Goal: Book appointment/travel/reservation

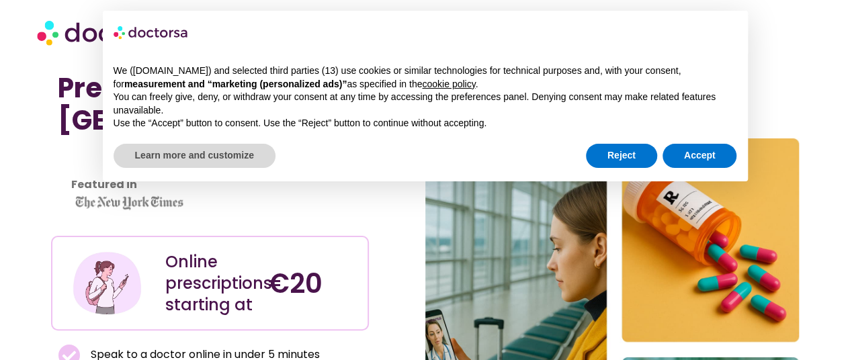
scroll to position [52, 0]
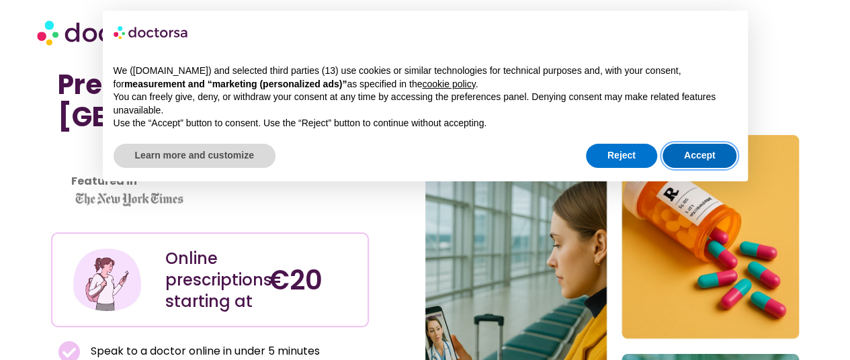
click at [687, 148] on button "Accept" at bounding box center [700, 156] width 75 height 24
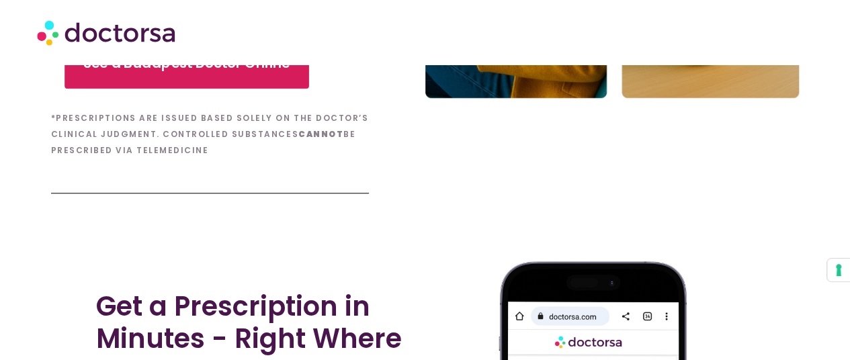
scroll to position [513, 0]
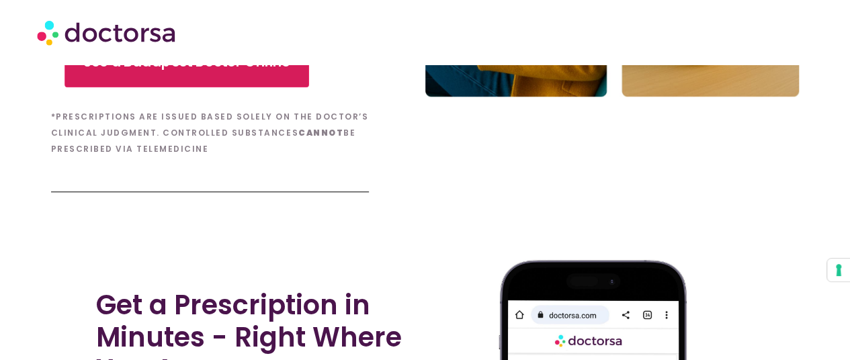
click at [216, 85] on link "See a Budapest Doctor Online" at bounding box center [187, 61] width 245 height 51
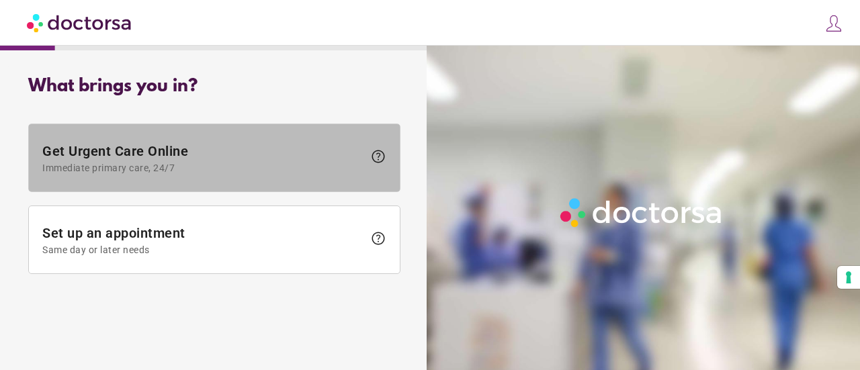
click at [265, 161] on span "Get Urgent Care Online Immediate primary care, 24/7" at bounding box center [202, 158] width 321 height 30
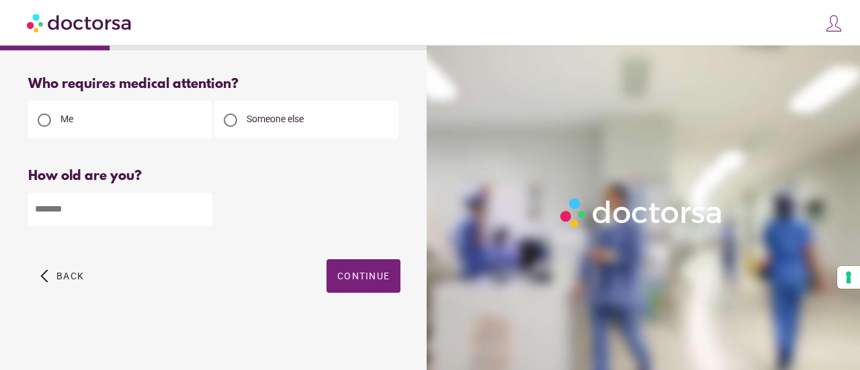
click at [100, 205] on input "number" at bounding box center [120, 209] width 184 height 33
type input "**"
click at [364, 270] on span "button" at bounding box center [364, 276] width 74 height 34
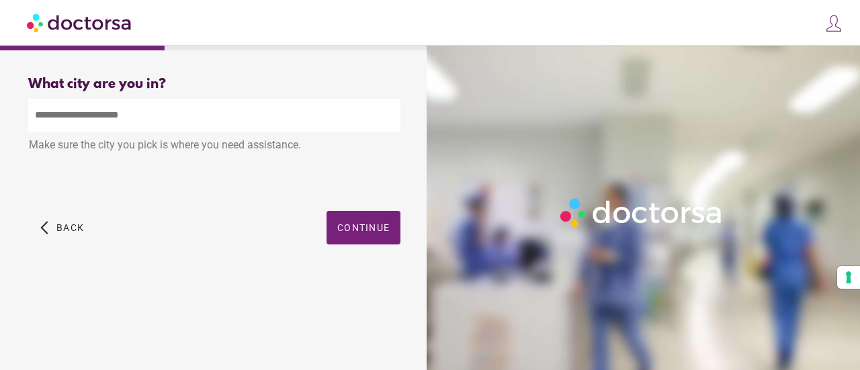
click at [124, 110] on input "text" at bounding box center [214, 115] width 372 height 33
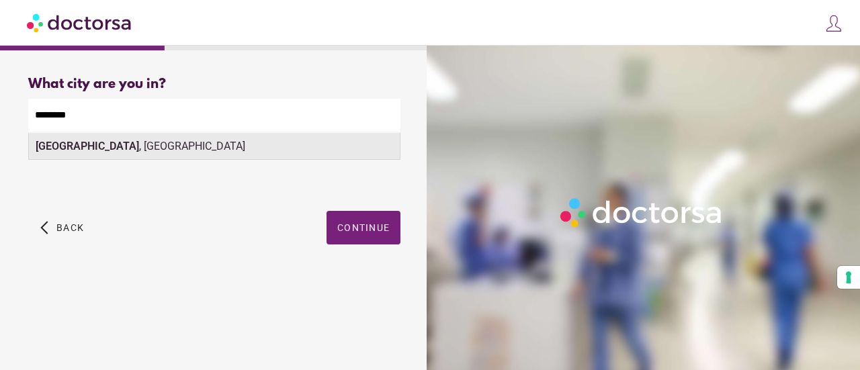
click at [138, 152] on div "[GEOGRAPHIC_DATA] , [GEOGRAPHIC_DATA]" at bounding box center [214, 146] width 371 height 27
type input "**********"
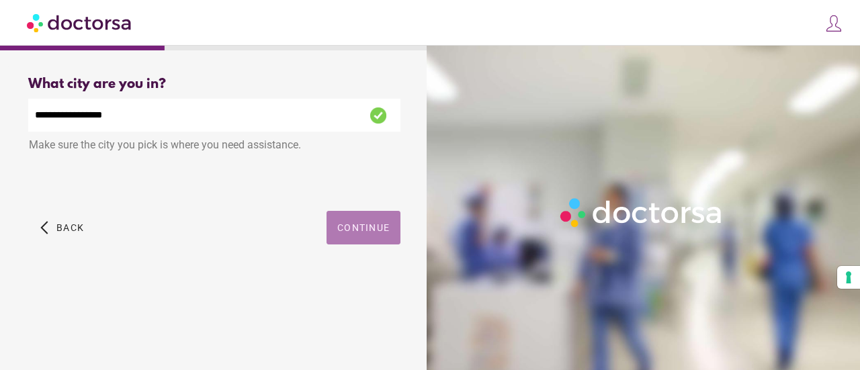
click at [354, 242] on span "button" at bounding box center [364, 228] width 74 height 34
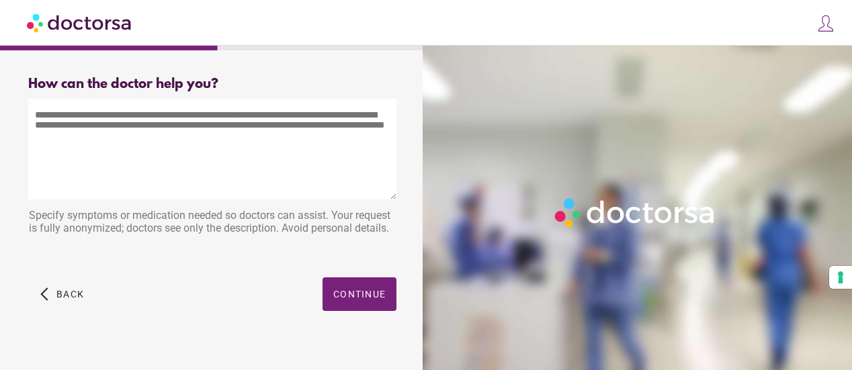
click at [194, 161] on textarea at bounding box center [212, 149] width 368 height 101
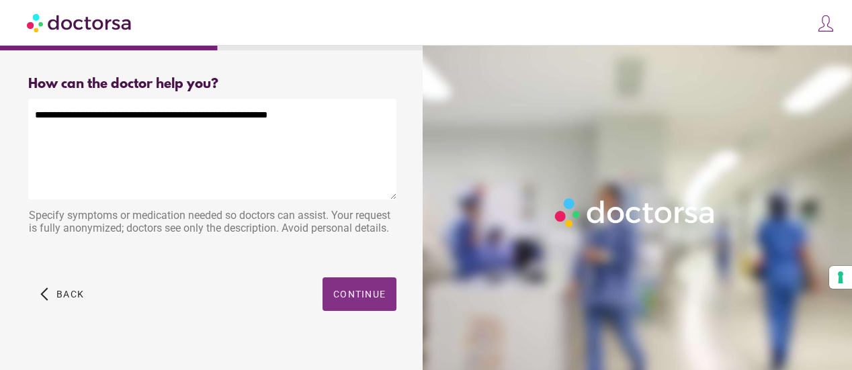
type textarea "**********"
click at [346, 295] on span "Continue" at bounding box center [359, 294] width 52 height 11
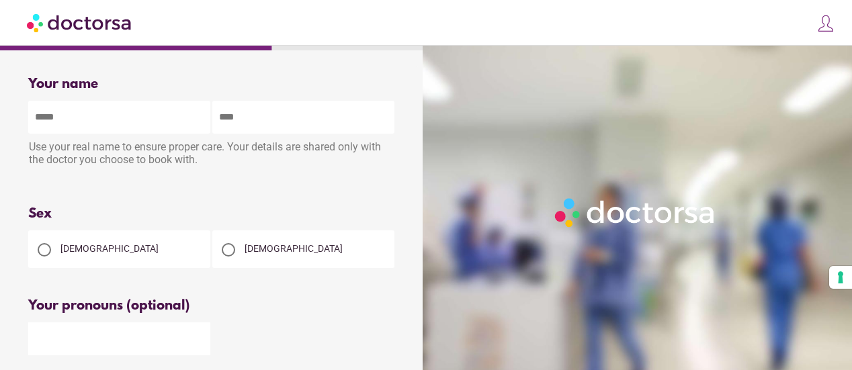
click at [81, 118] on input "text" at bounding box center [119, 117] width 182 height 33
type input "**********"
type input "****"
click at [74, 254] on span "[DEMOGRAPHIC_DATA]" at bounding box center [109, 248] width 98 height 11
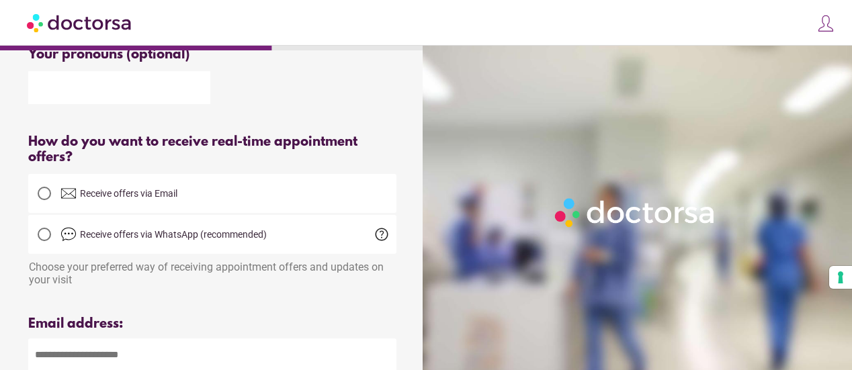
scroll to position [271, 0]
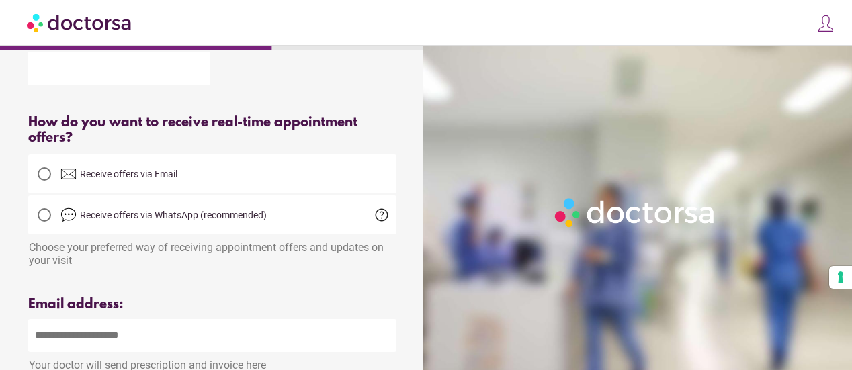
click at [106, 177] on span "Receive offers via Email" at bounding box center [128, 174] width 97 height 11
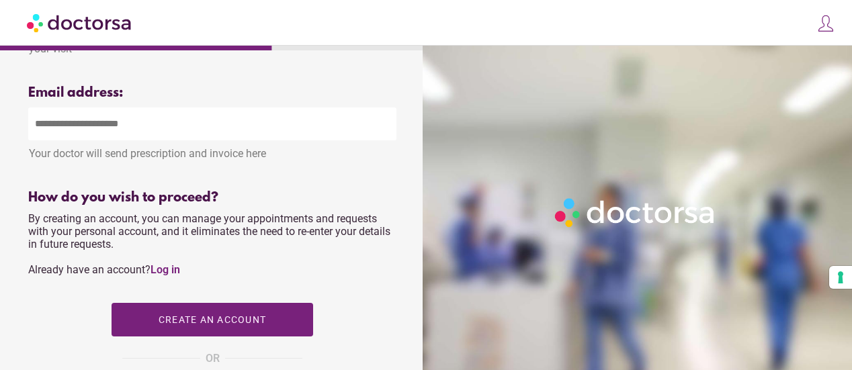
scroll to position [490, 0]
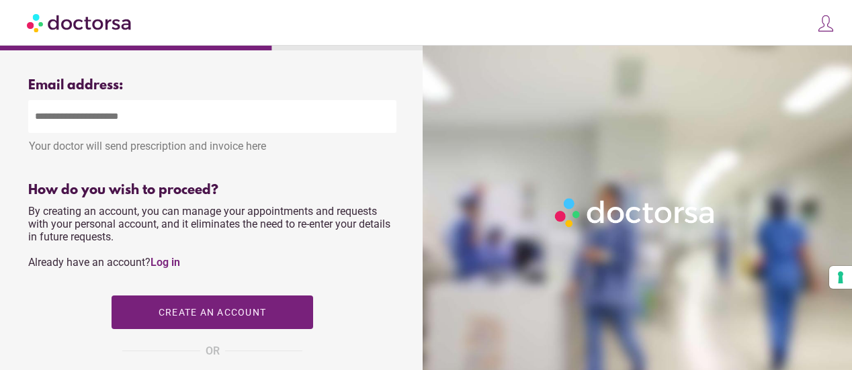
click at [122, 124] on input "email" at bounding box center [212, 116] width 368 height 33
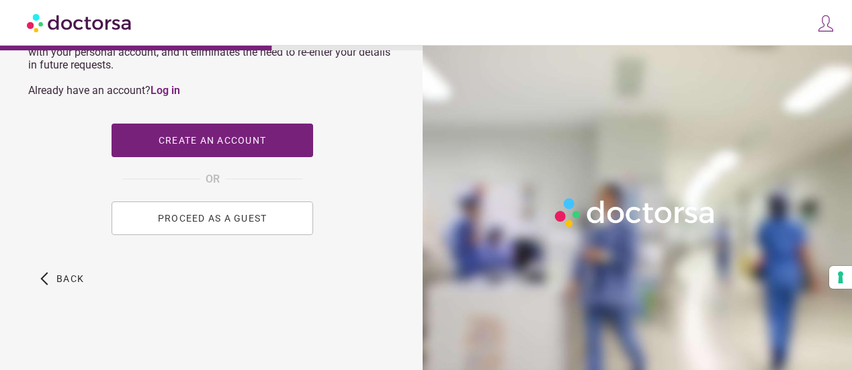
click at [225, 224] on span "PROCEED AS A GUEST" at bounding box center [213, 218] width 110 height 11
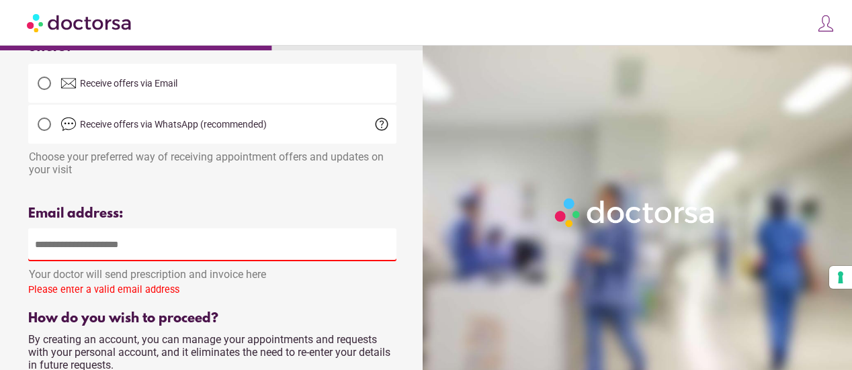
scroll to position [359, 0]
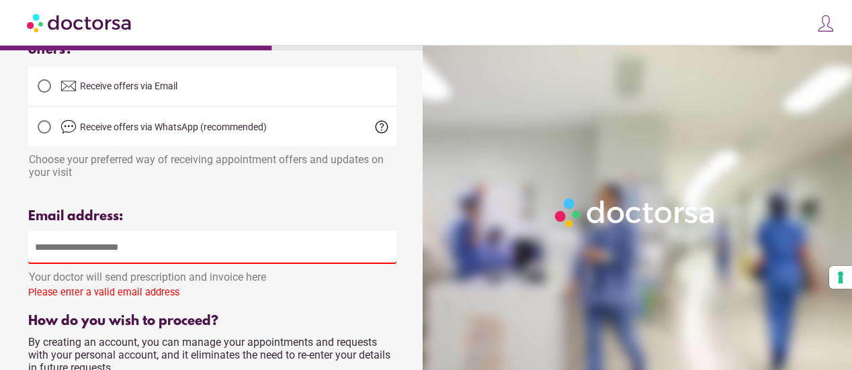
click at [126, 259] on input "email" at bounding box center [212, 247] width 368 height 33
type input "**********"
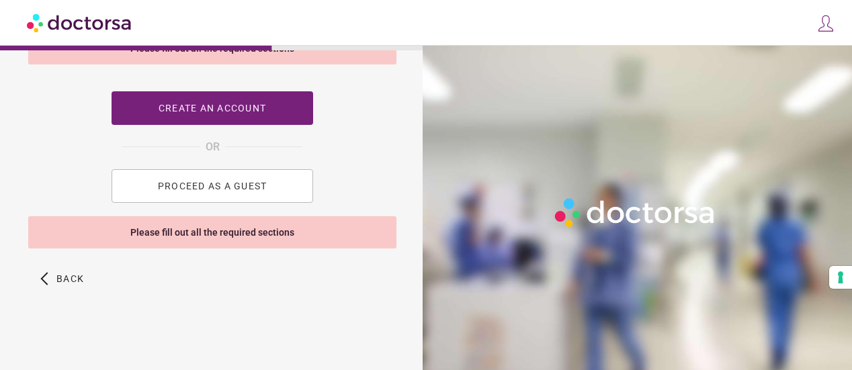
click at [249, 189] on span "PROCEED AS A GUEST" at bounding box center [213, 186] width 110 height 11
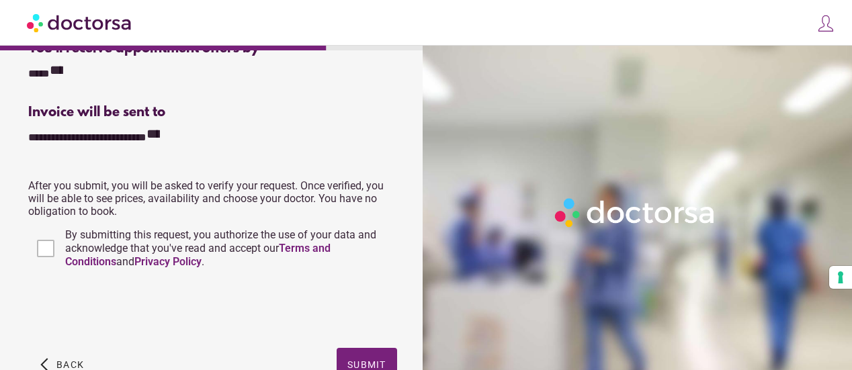
scroll to position [421, 0]
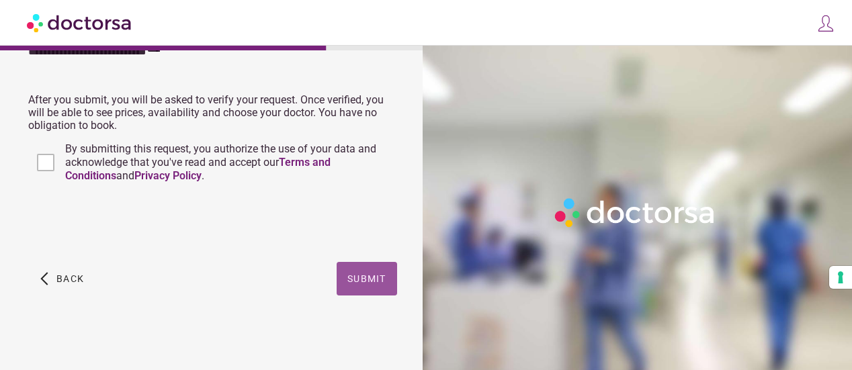
click at [362, 280] on span "Submit" at bounding box center [367, 279] width 39 height 11
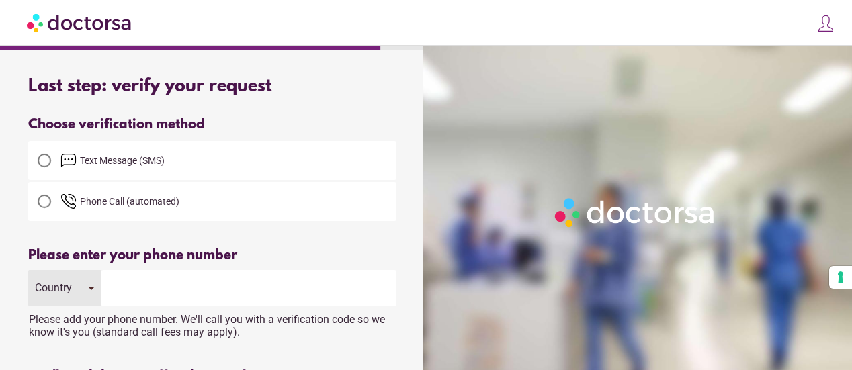
click at [113, 161] on span "Text Message (SMS)" at bounding box center [122, 160] width 85 height 11
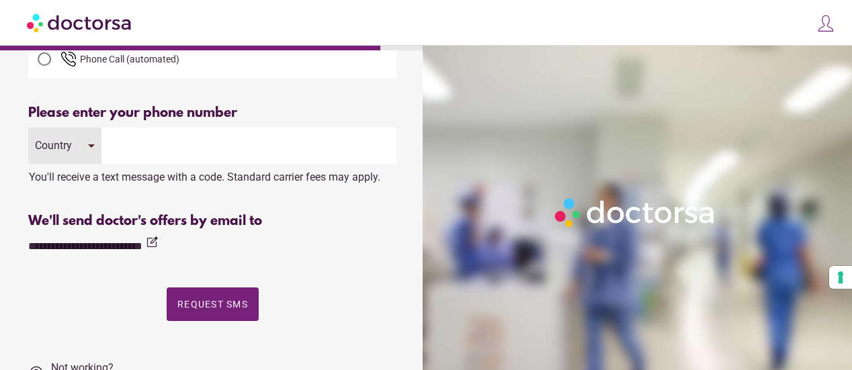
scroll to position [145, 0]
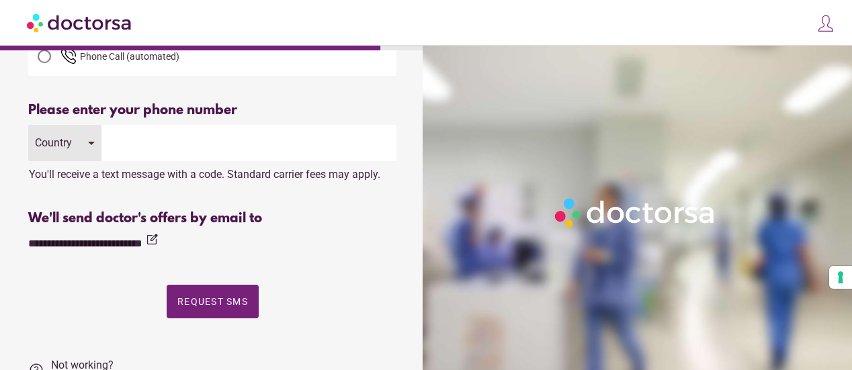
click at [78, 144] on div "Country" at bounding box center [64, 143] width 73 height 36
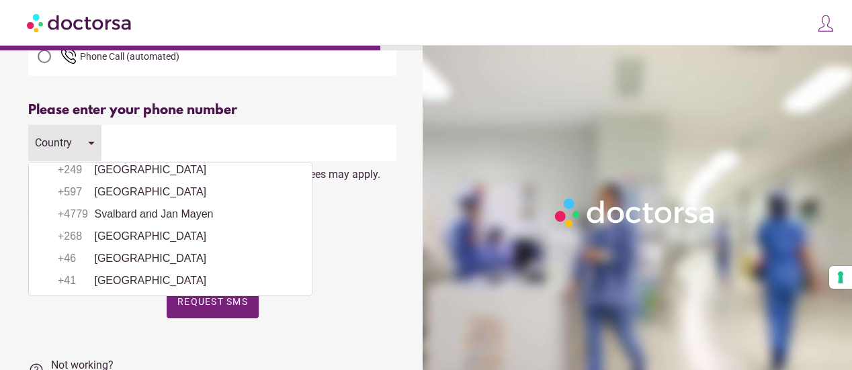
scroll to position [4668, 0]
click at [111, 135] on li "+34 Spain" at bounding box center [171, 125] width 270 height 20
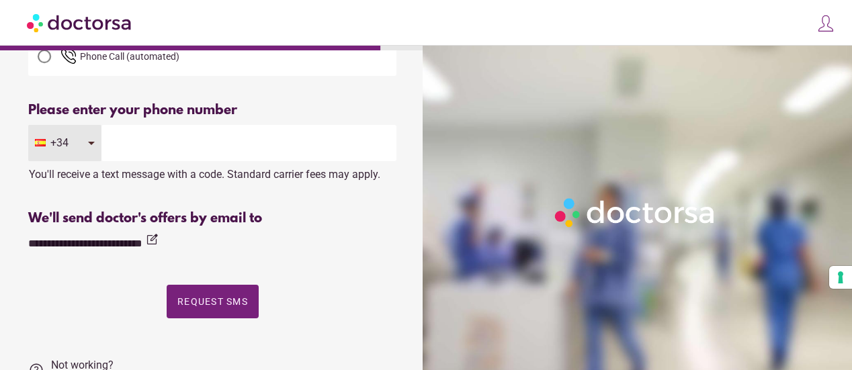
click at [161, 147] on input "tel" at bounding box center [249, 143] width 295 height 36
type input "*********"
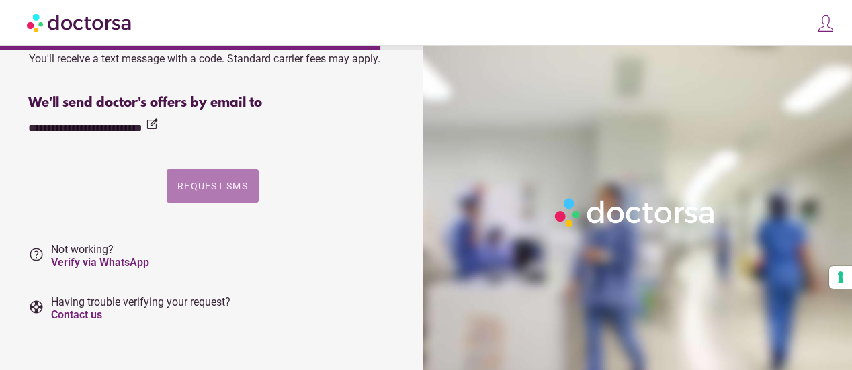
click at [216, 186] on span "Request SMS" at bounding box center [212, 186] width 71 height 11
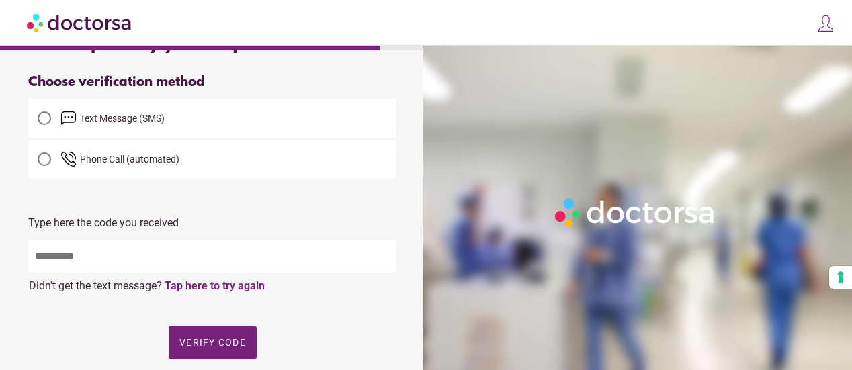
scroll to position [43, 0]
click at [125, 266] on input "text" at bounding box center [212, 255] width 368 height 33
type input "*****"
click at [230, 342] on span "Verify code" at bounding box center [212, 342] width 67 height 11
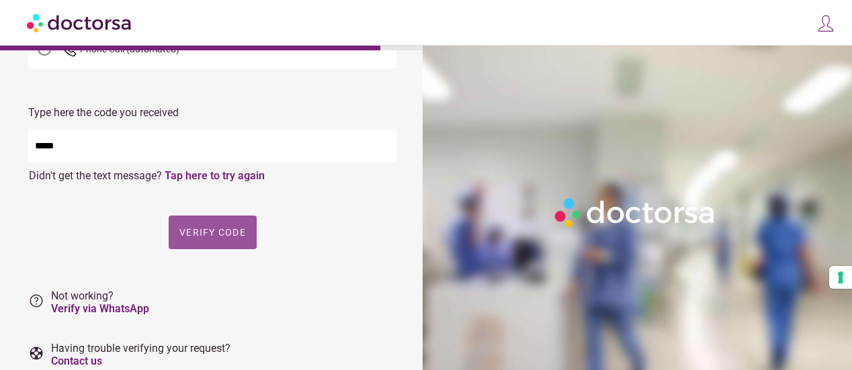
scroll to position [153, 0]
click at [218, 233] on span "Verify code" at bounding box center [212, 232] width 67 height 11
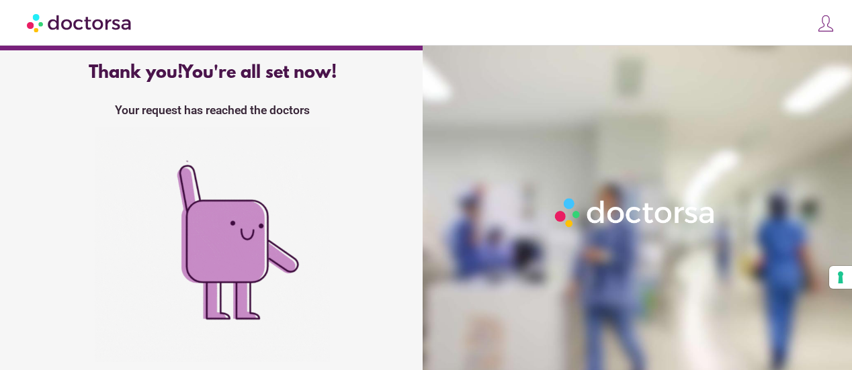
scroll to position [112, 0]
